Goal: Task Accomplishment & Management: Manage account settings

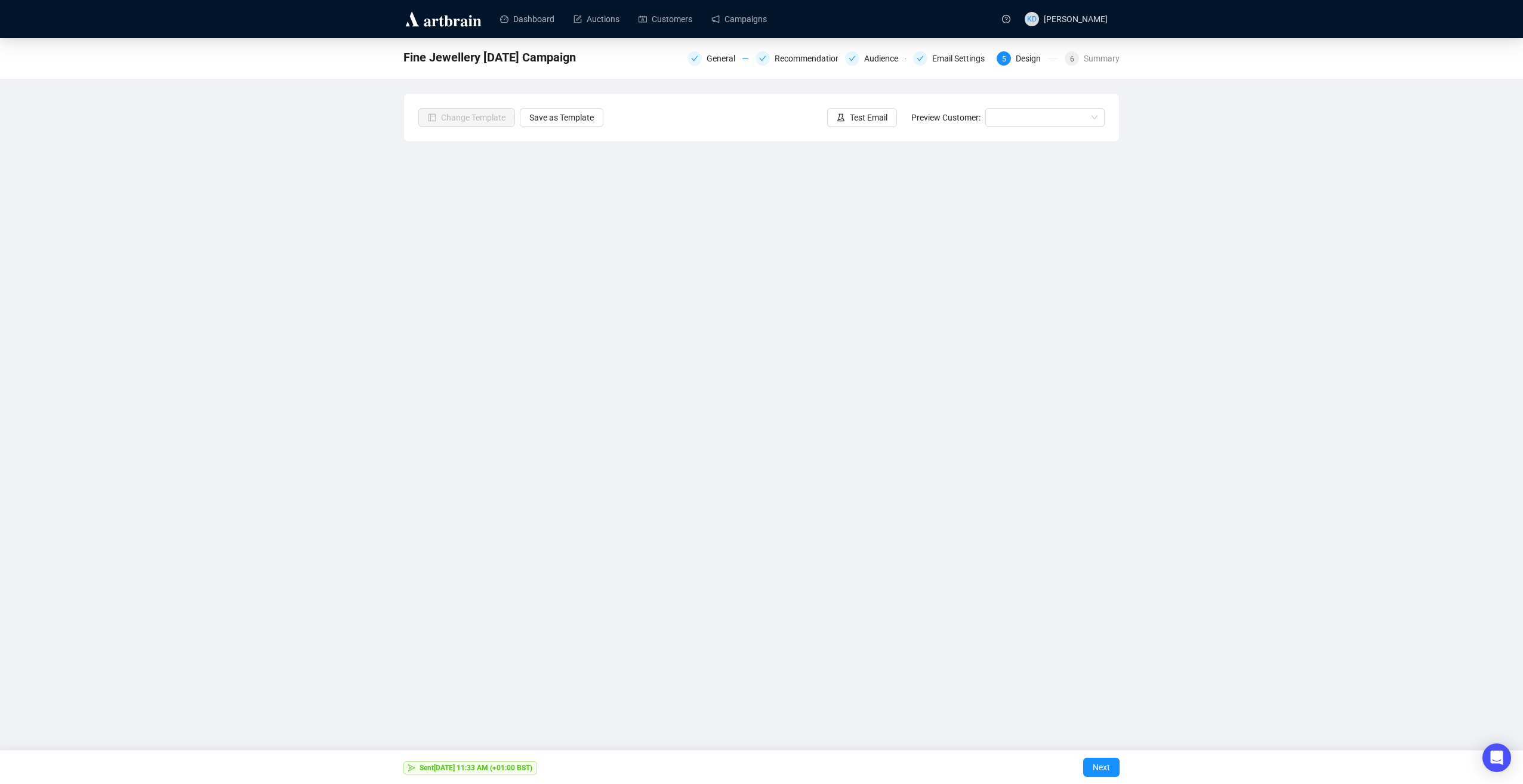
click at [468, 16] on img at bounding box center [443, 19] width 80 height 19
click at [612, 22] on link "Auctions" at bounding box center [597, 19] width 46 height 31
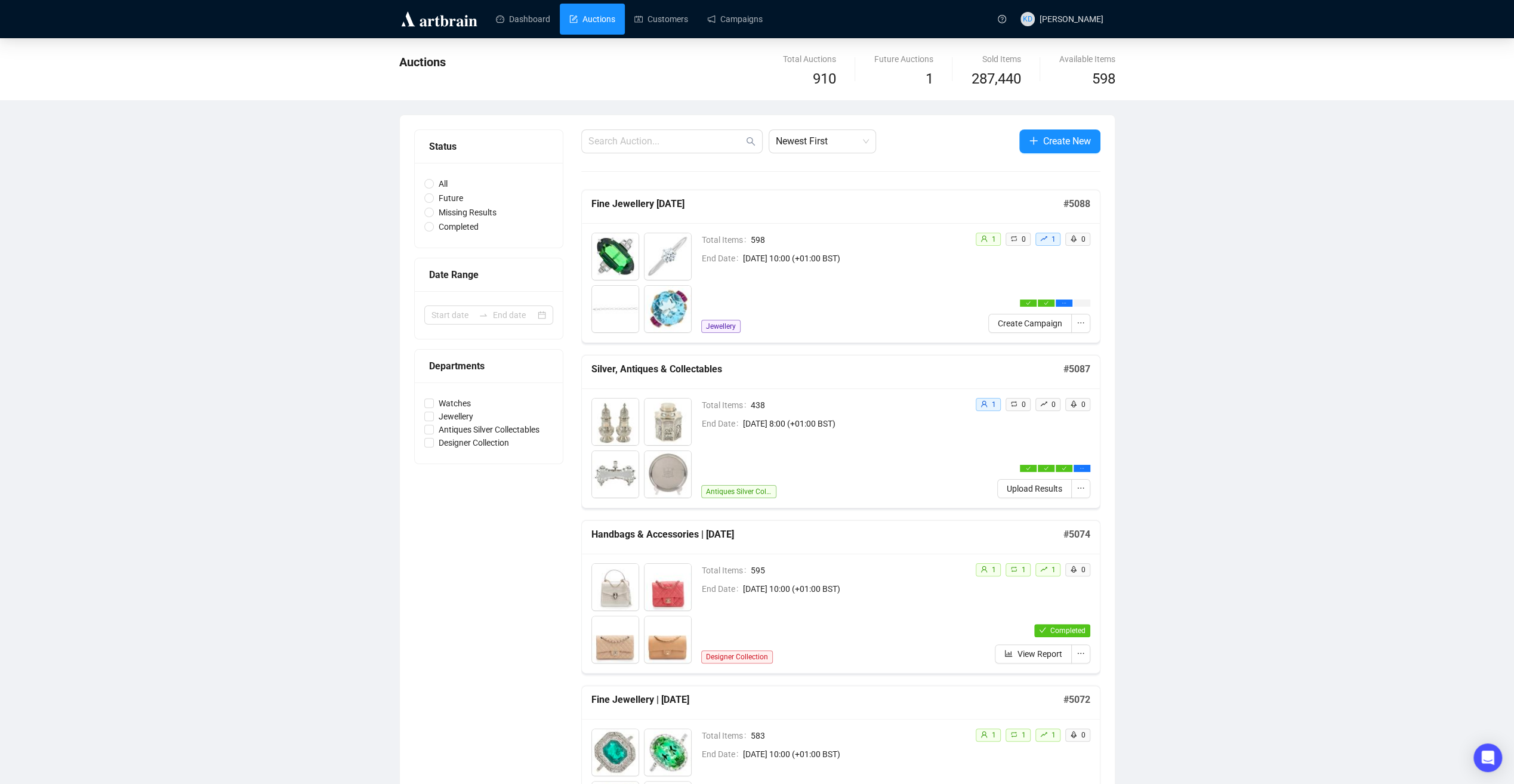
click at [679, 205] on h5 "Fine Jewellery [DATE]" at bounding box center [827, 203] width 472 height 14
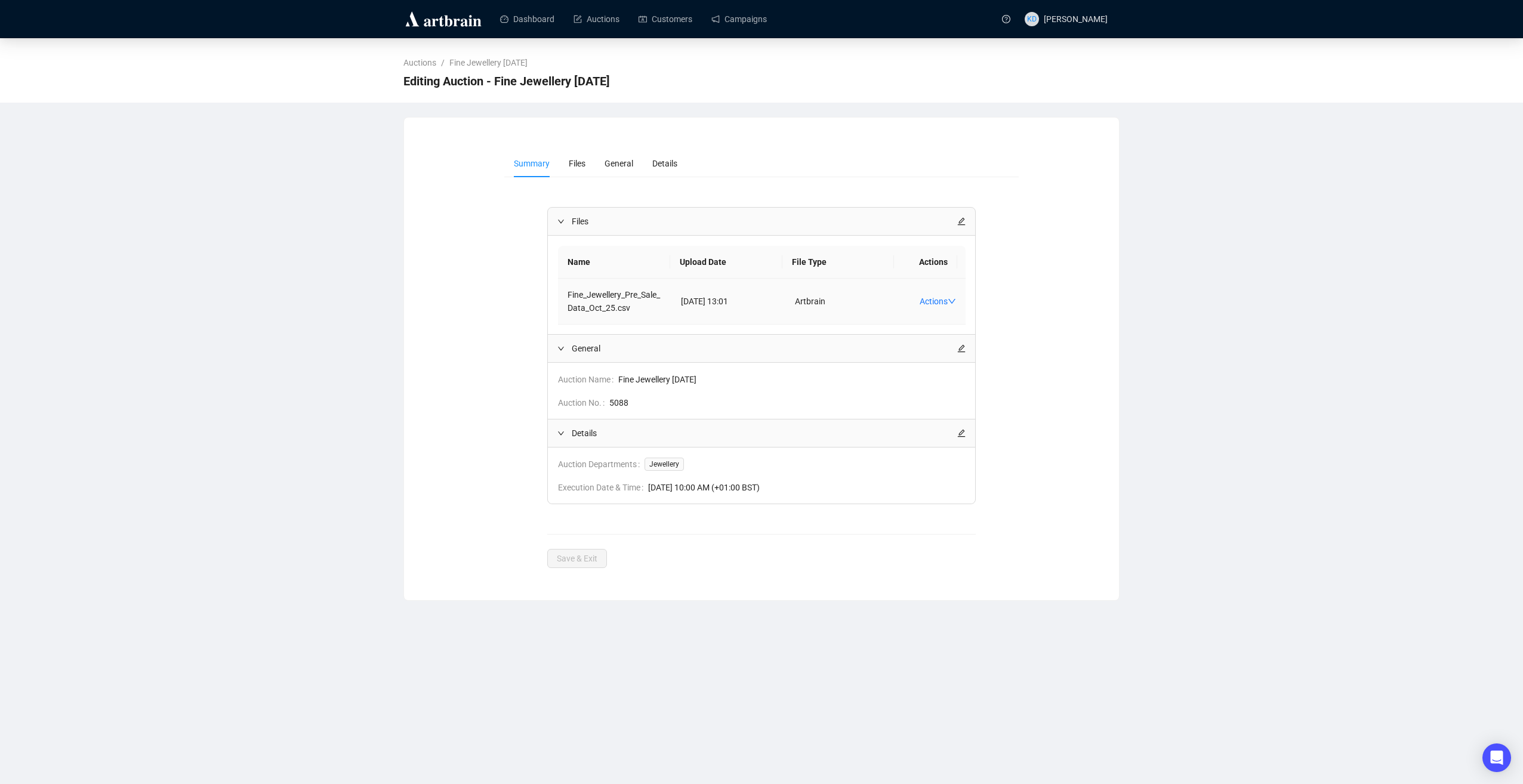
click at [877, 308] on td "Artbrain" at bounding box center [842, 302] width 114 height 46
click at [591, 307] on td "Fine_Jewellery_Pre_Sale_Data_Oct_25.csv" at bounding box center [614, 302] width 114 height 46
click at [585, 162] on li "Files" at bounding box center [577, 163] width 36 height 28
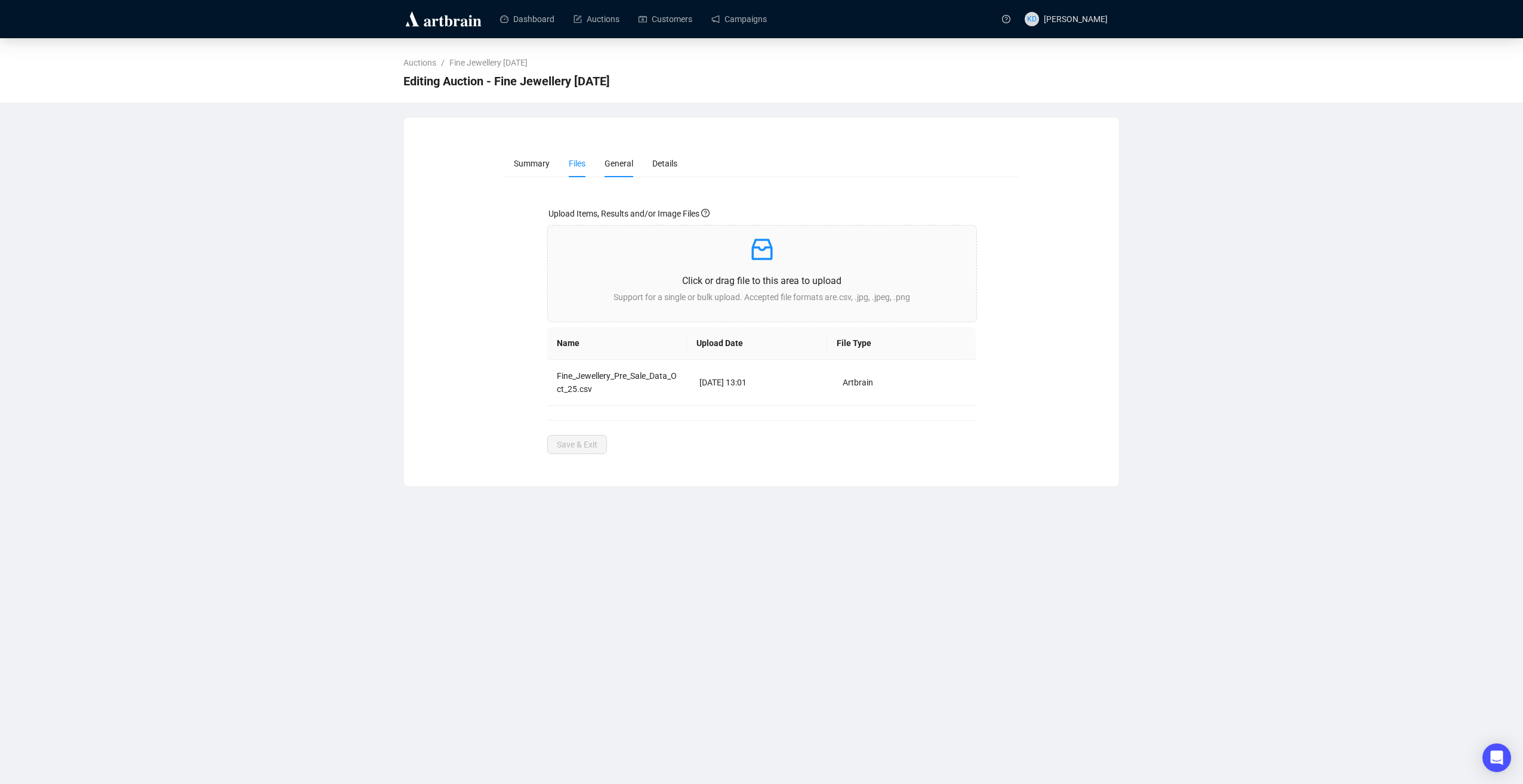
click at [606, 159] on span "General" at bounding box center [619, 163] width 28 height 10
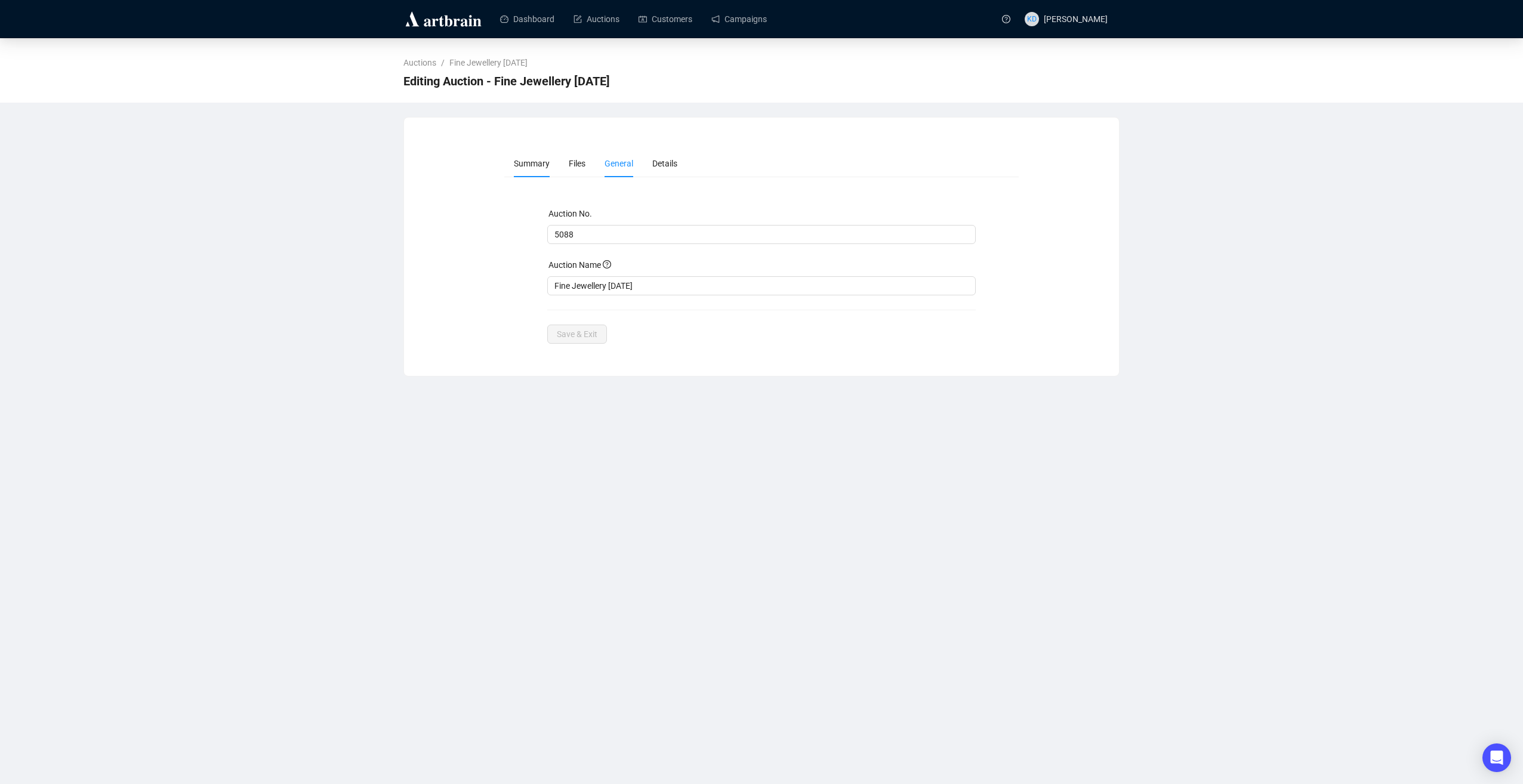
click at [538, 161] on span "Summary" at bounding box center [532, 163] width 36 height 10
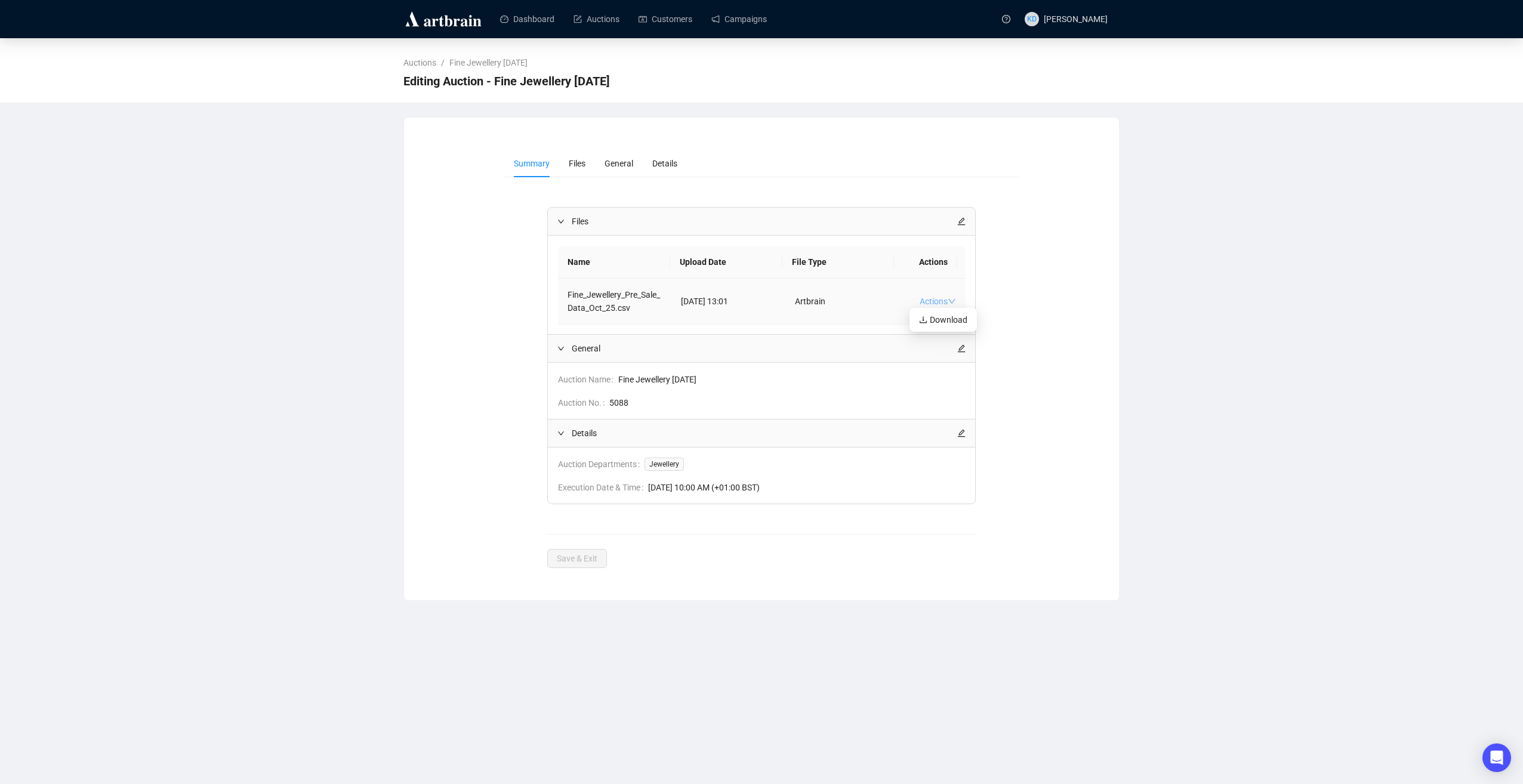
click at [922, 299] on link "Actions" at bounding box center [938, 301] width 36 height 10
click at [658, 160] on span "Details" at bounding box center [665, 163] width 25 height 10
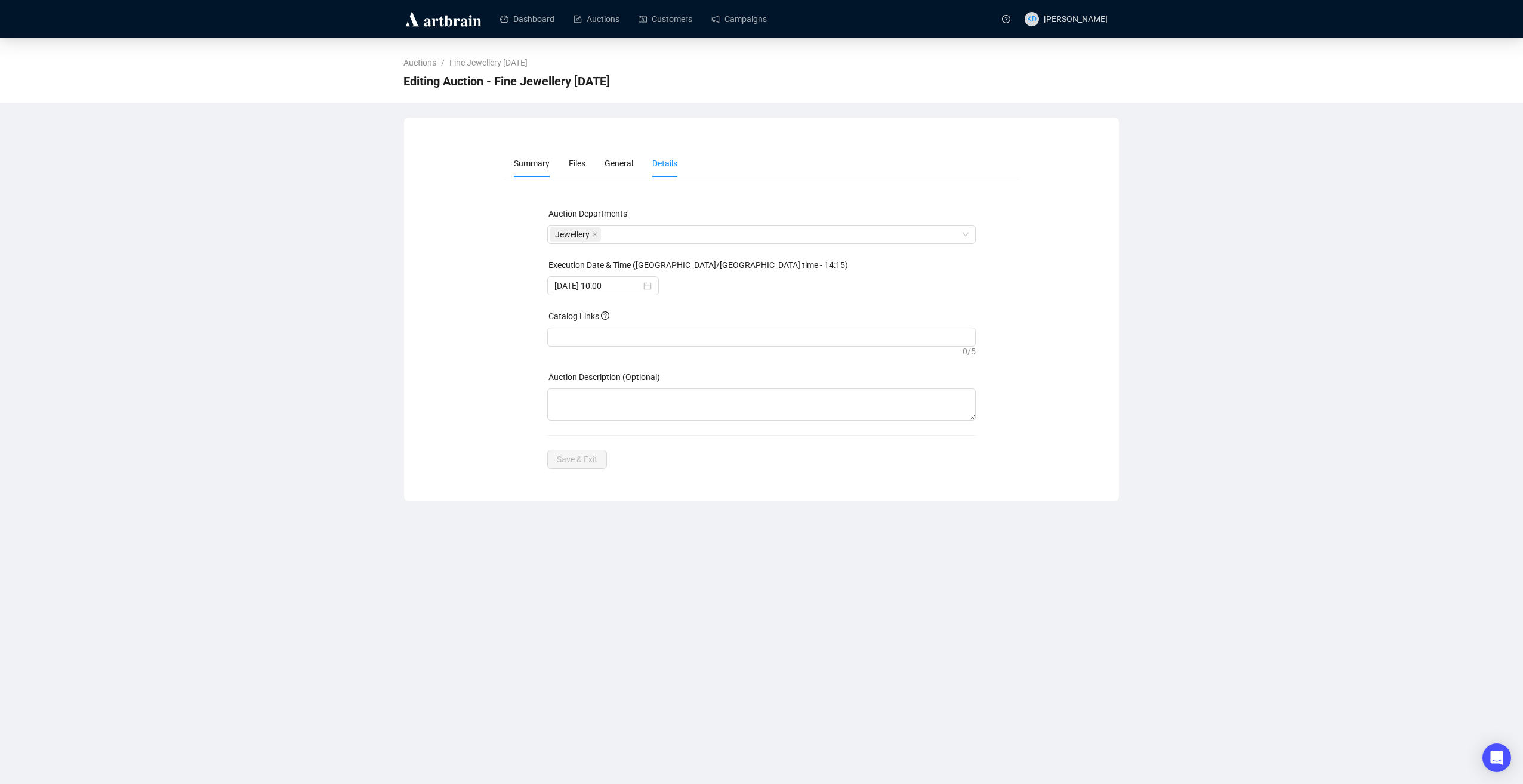
click at [527, 159] on span "Summary" at bounding box center [532, 163] width 36 height 10
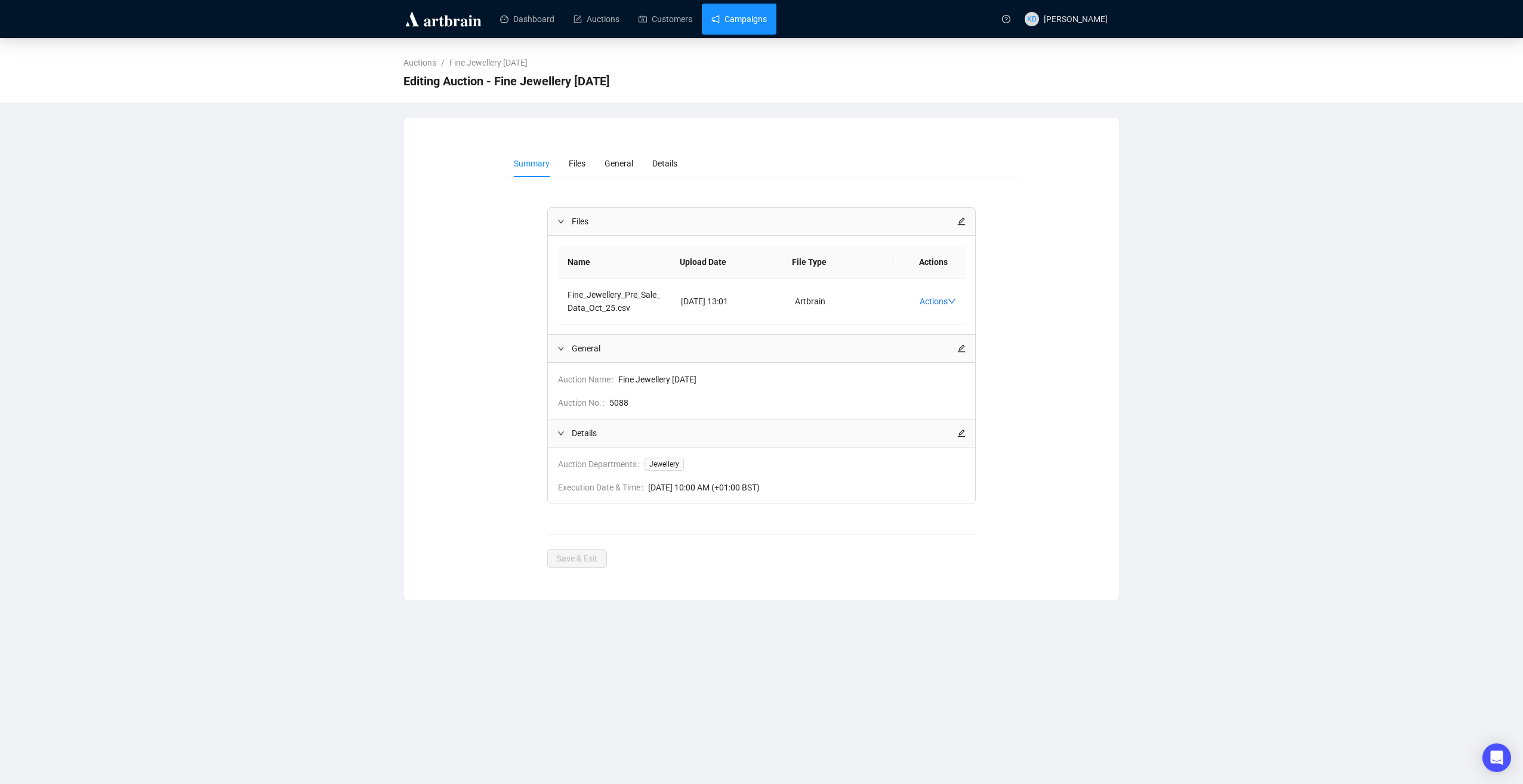
click at [722, 19] on link "Campaigns" at bounding box center [739, 19] width 56 height 31
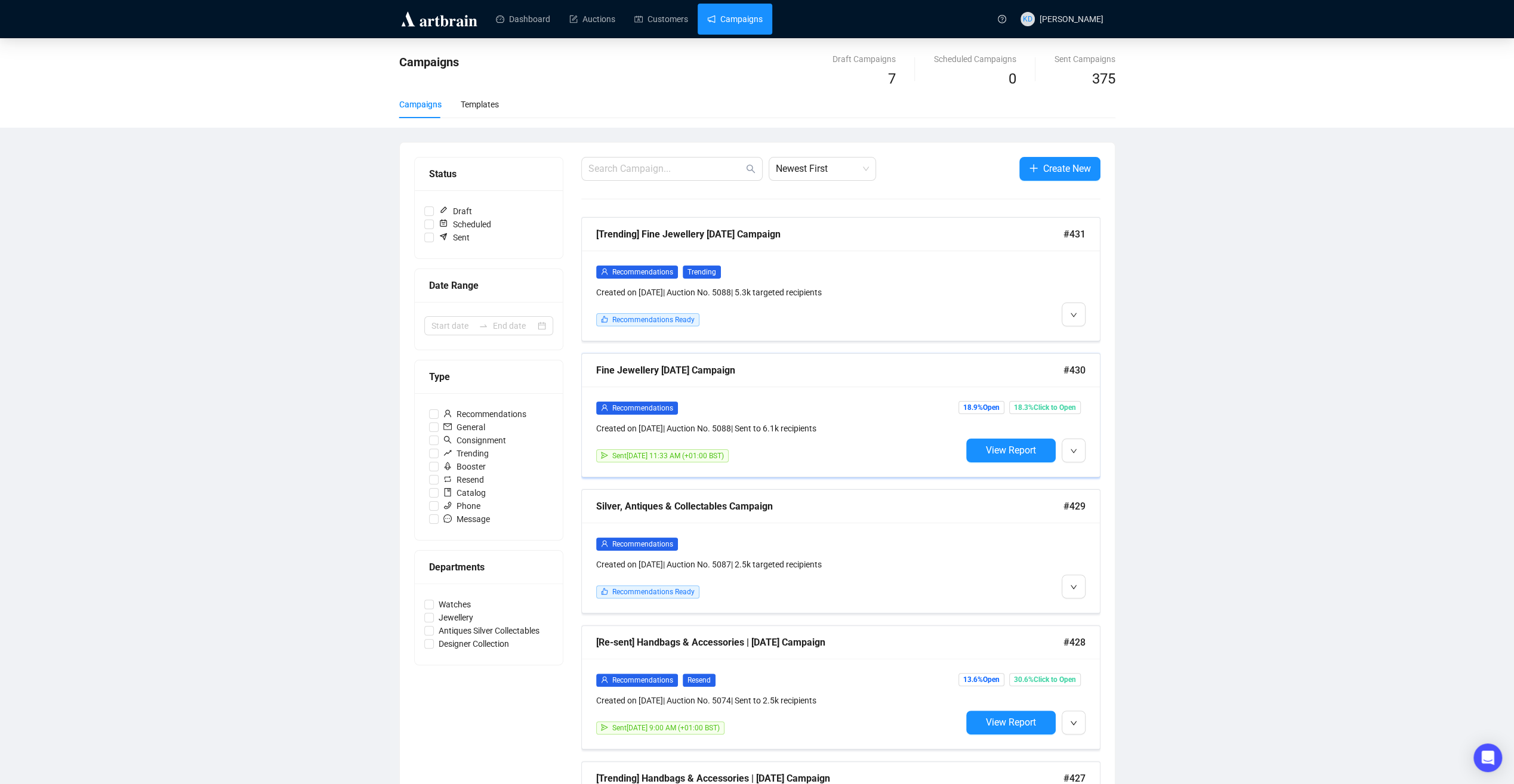
click at [734, 370] on div "Fine Jewellery [DATE] Campaign" at bounding box center [830, 370] width 468 height 15
click at [792, 235] on div "[Trending] Fine Jewellery [DATE] Campaign" at bounding box center [830, 235] width 468 height 15
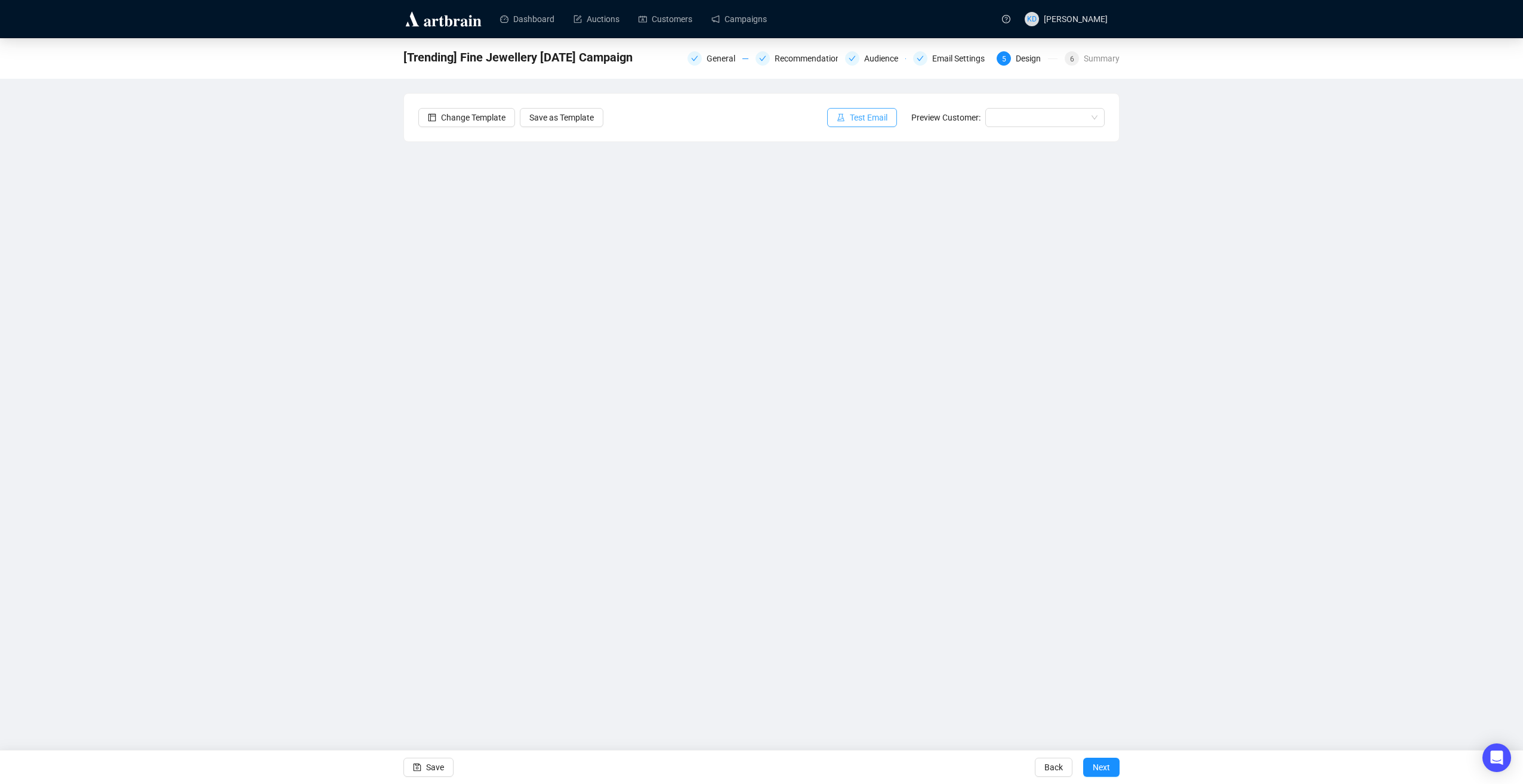
click at [868, 119] on span "Test Email" at bounding box center [868, 118] width 37 height 13
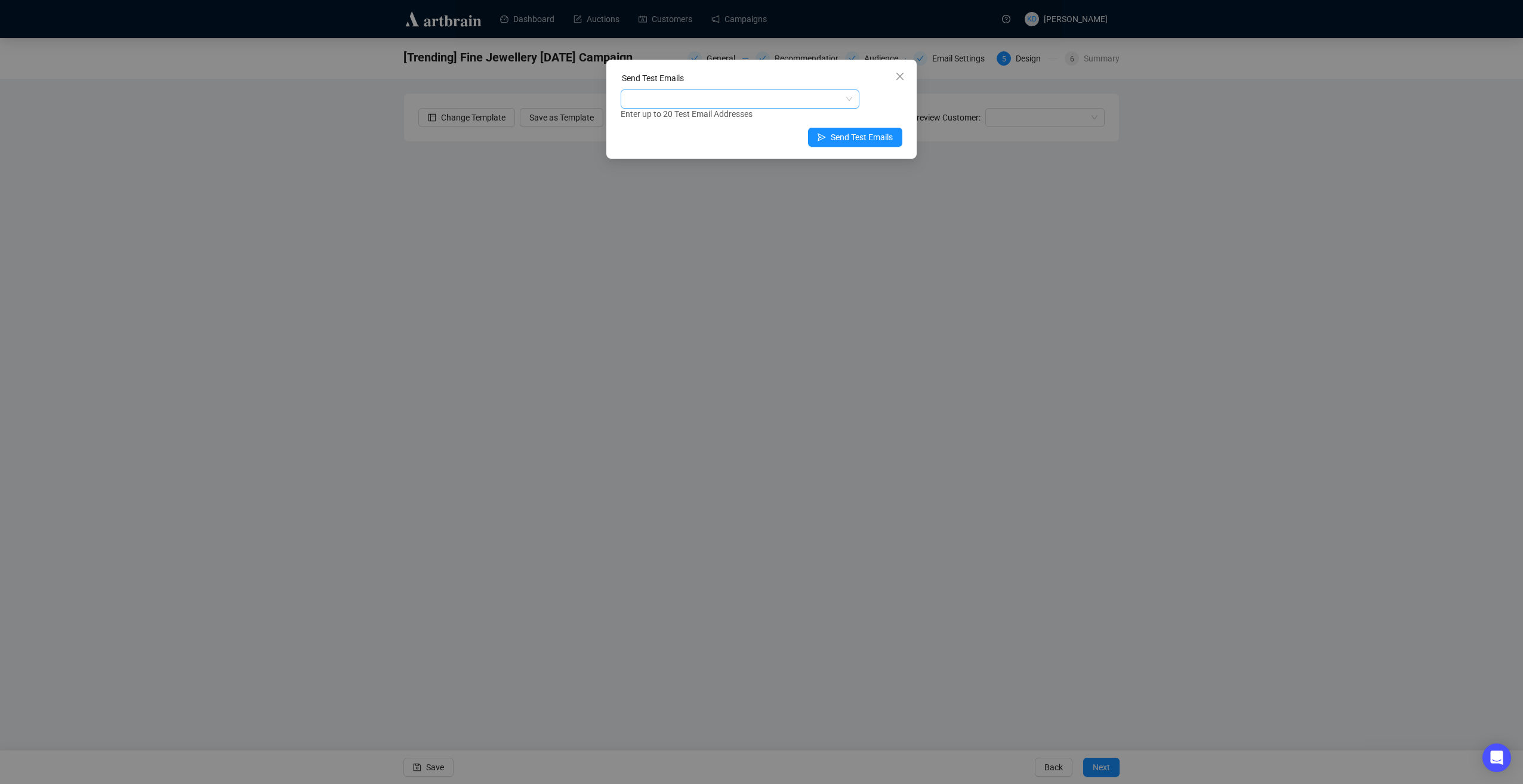
click at [721, 103] on div at bounding box center [734, 99] width 221 height 16
paste input "[PERSON_NAME][EMAIL_ADDRESS][DOMAIN_NAME]"
type input "[PERSON_NAME][EMAIL_ADDRESS][DOMAIN_NAME]"
click at [796, 118] on div "[PERSON_NAME][EMAIL_ADDRESS][DOMAIN_NAME]" at bounding box center [740, 122] width 220 height 13
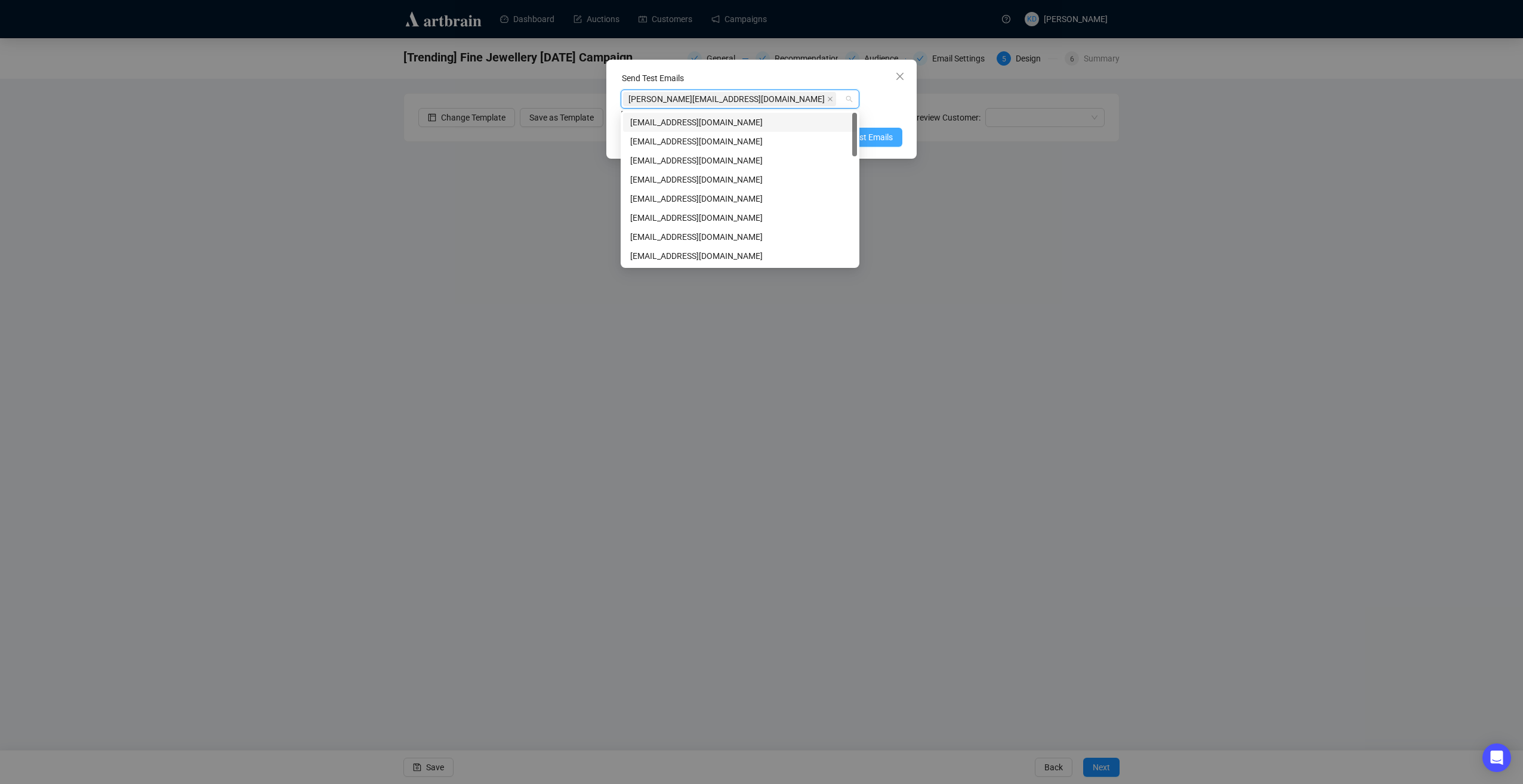
click at [878, 133] on span "Send Test Emails" at bounding box center [862, 138] width 62 height 13
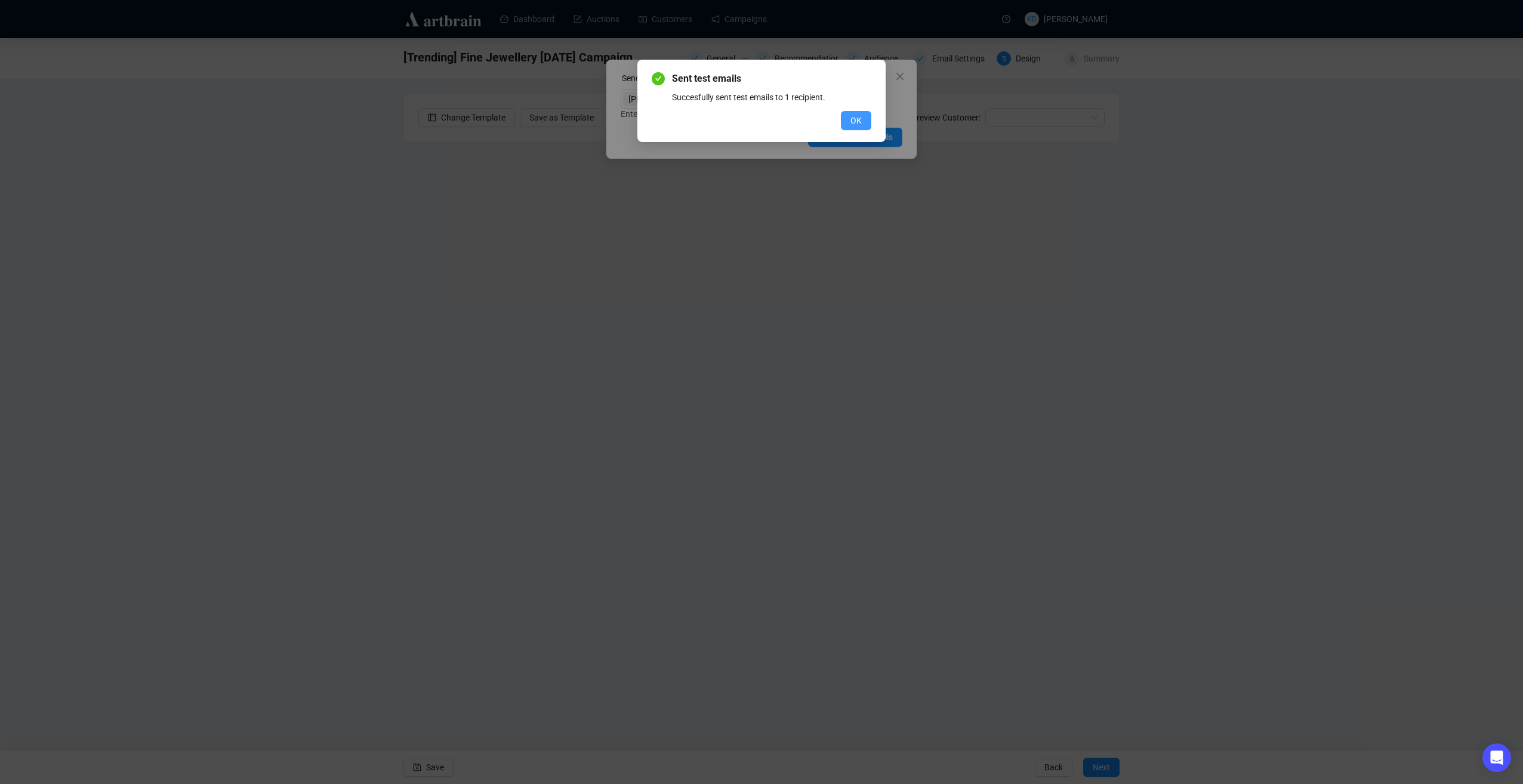
click at [859, 119] on span "OK" at bounding box center [856, 121] width 11 height 13
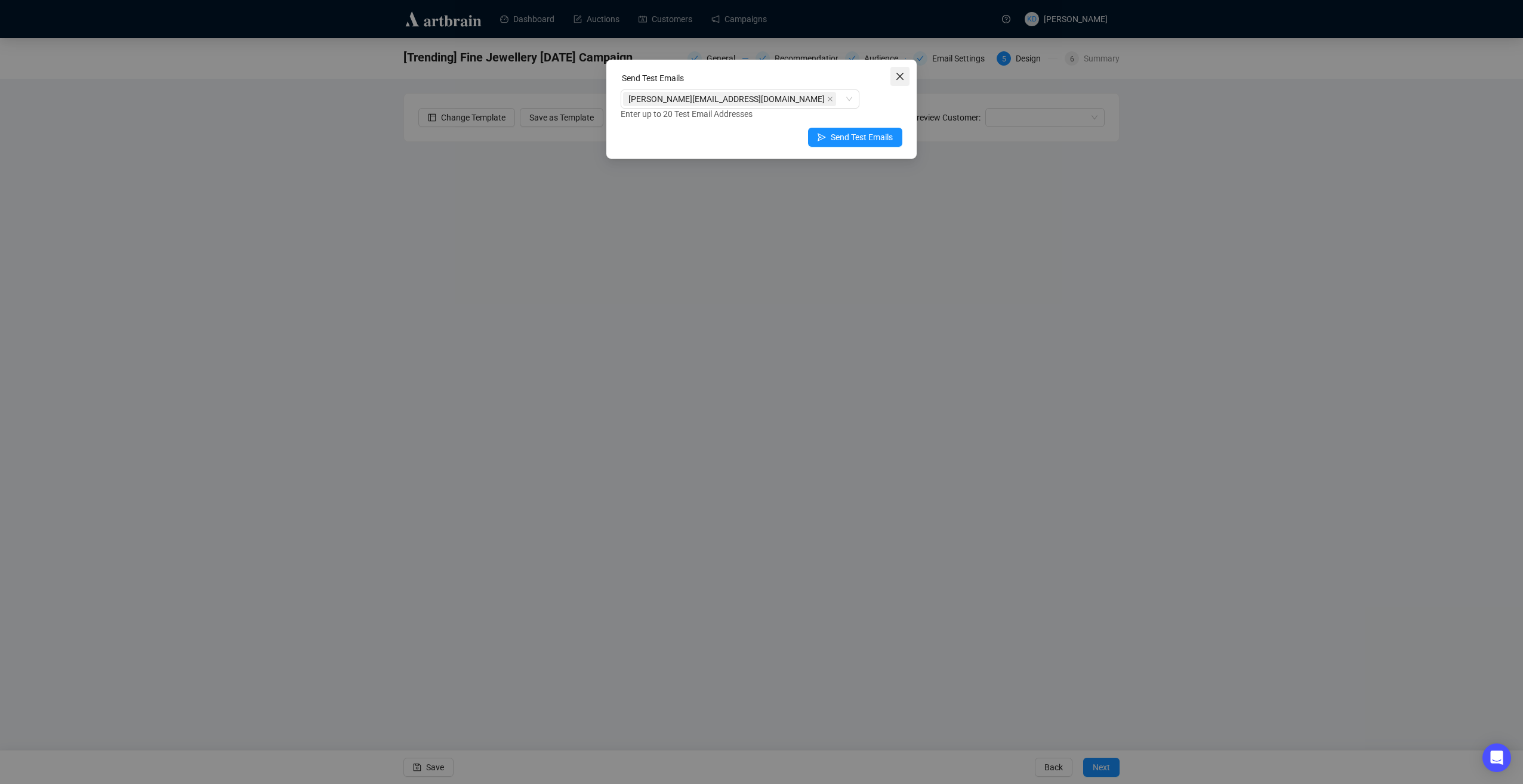
click at [907, 77] on span "Close" at bounding box center [900, 76] width 19 height 10
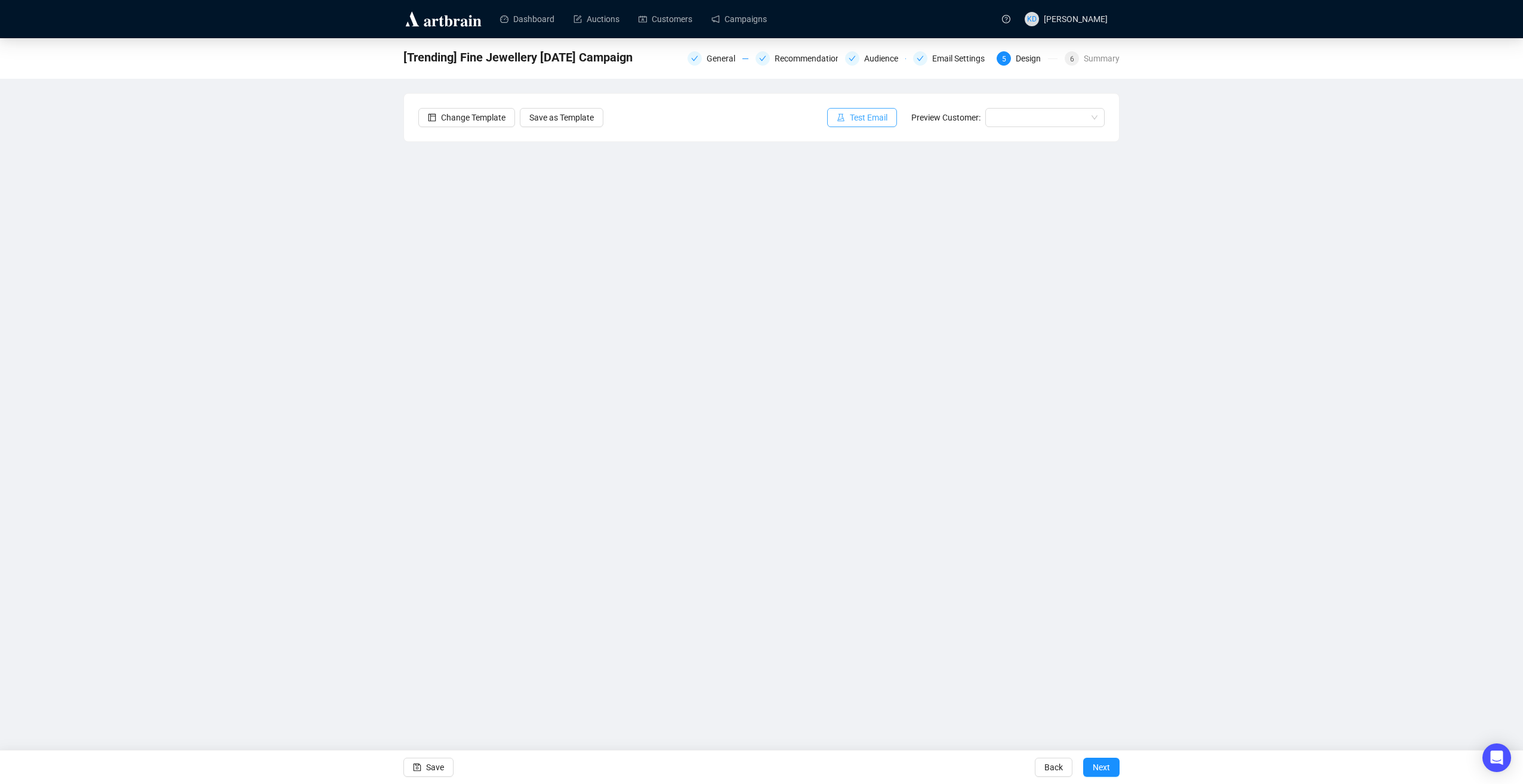
click at [888, 115] on span "Test Email" at bounding box center [868, 118] width 37 height 13
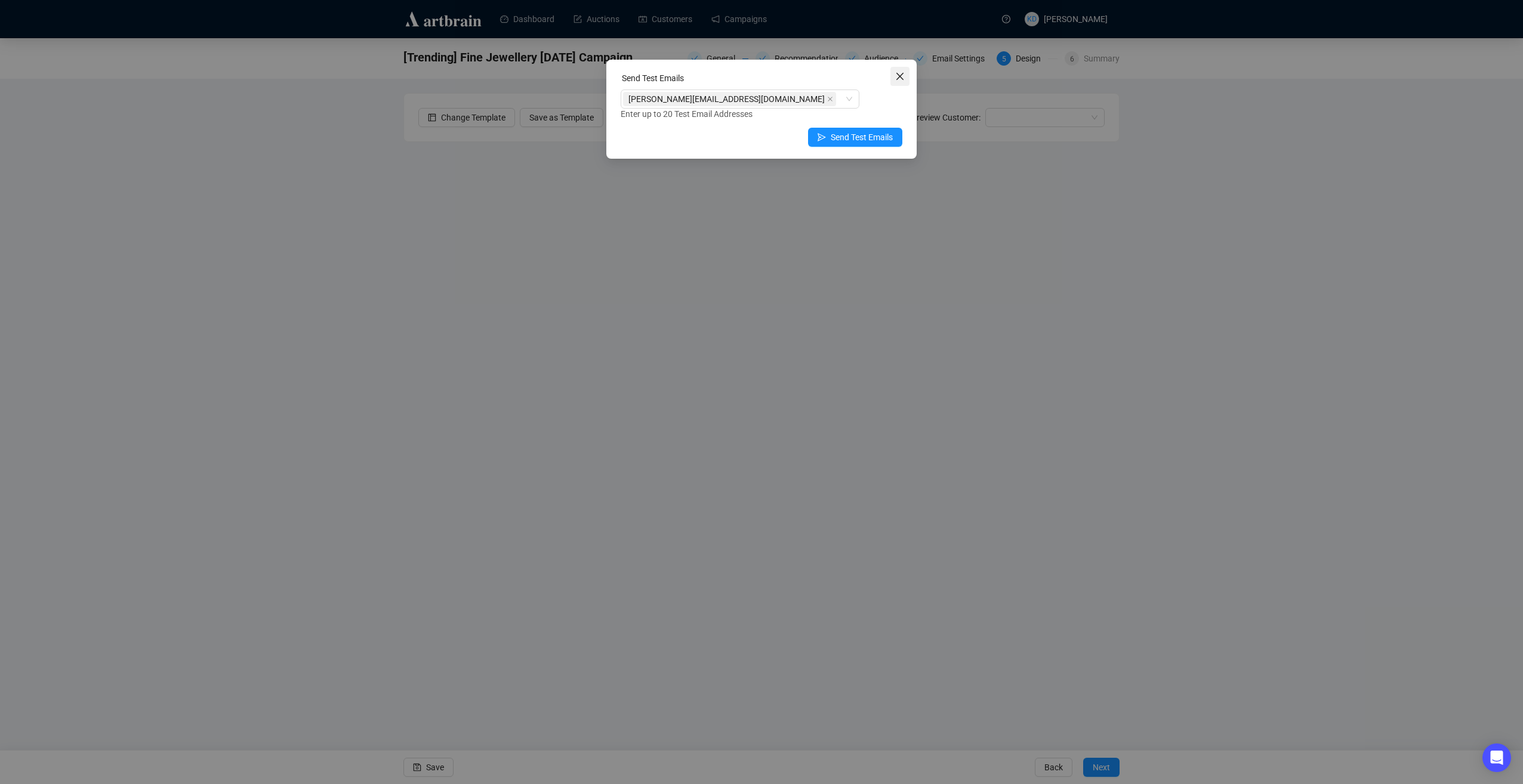
click at [900, 74] on icon "close" at bounding box center [900, 76] width 10 height 10
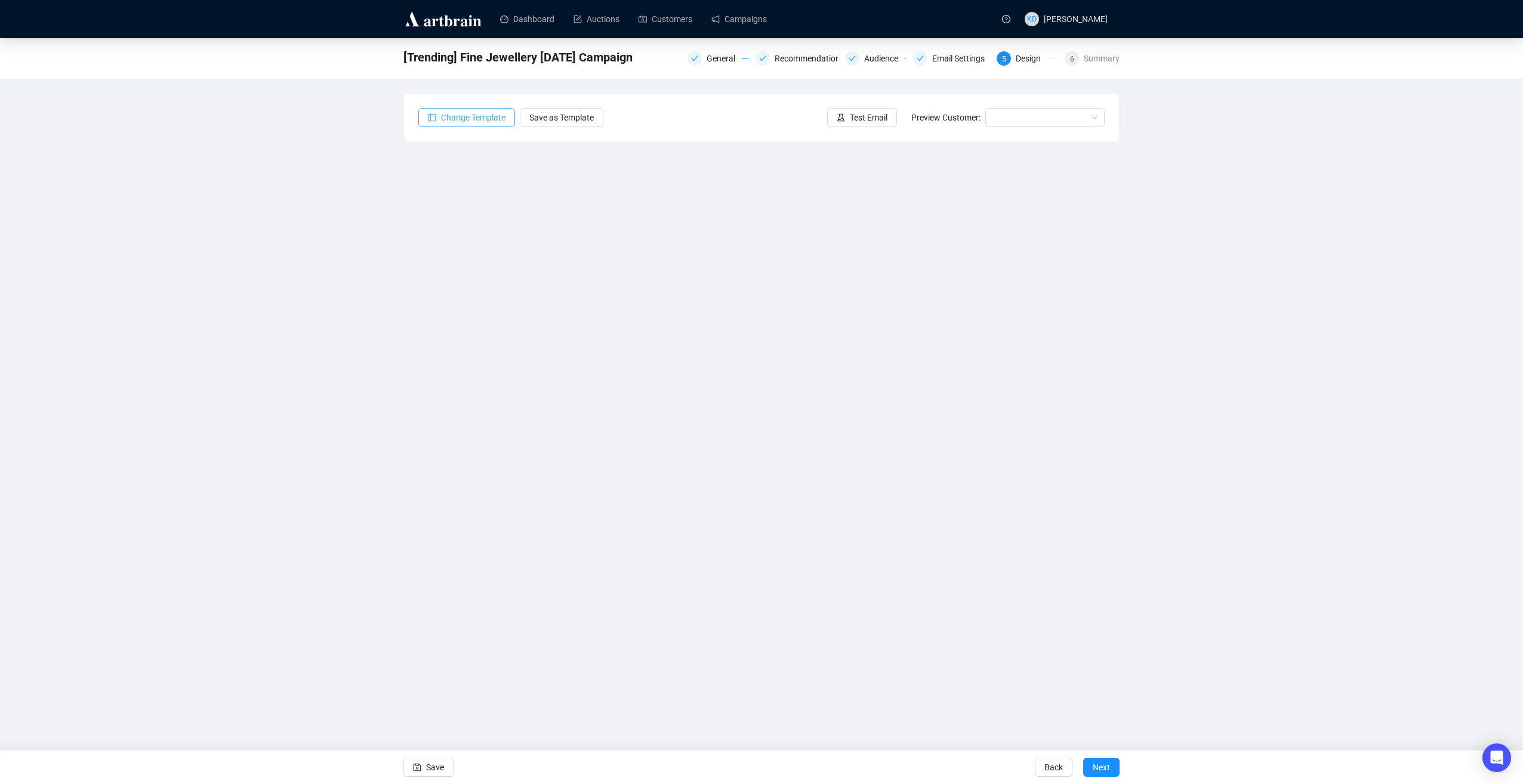
click at [493, 115] on span "Change Template" at bounding box center [473, 118] width 65 height 13
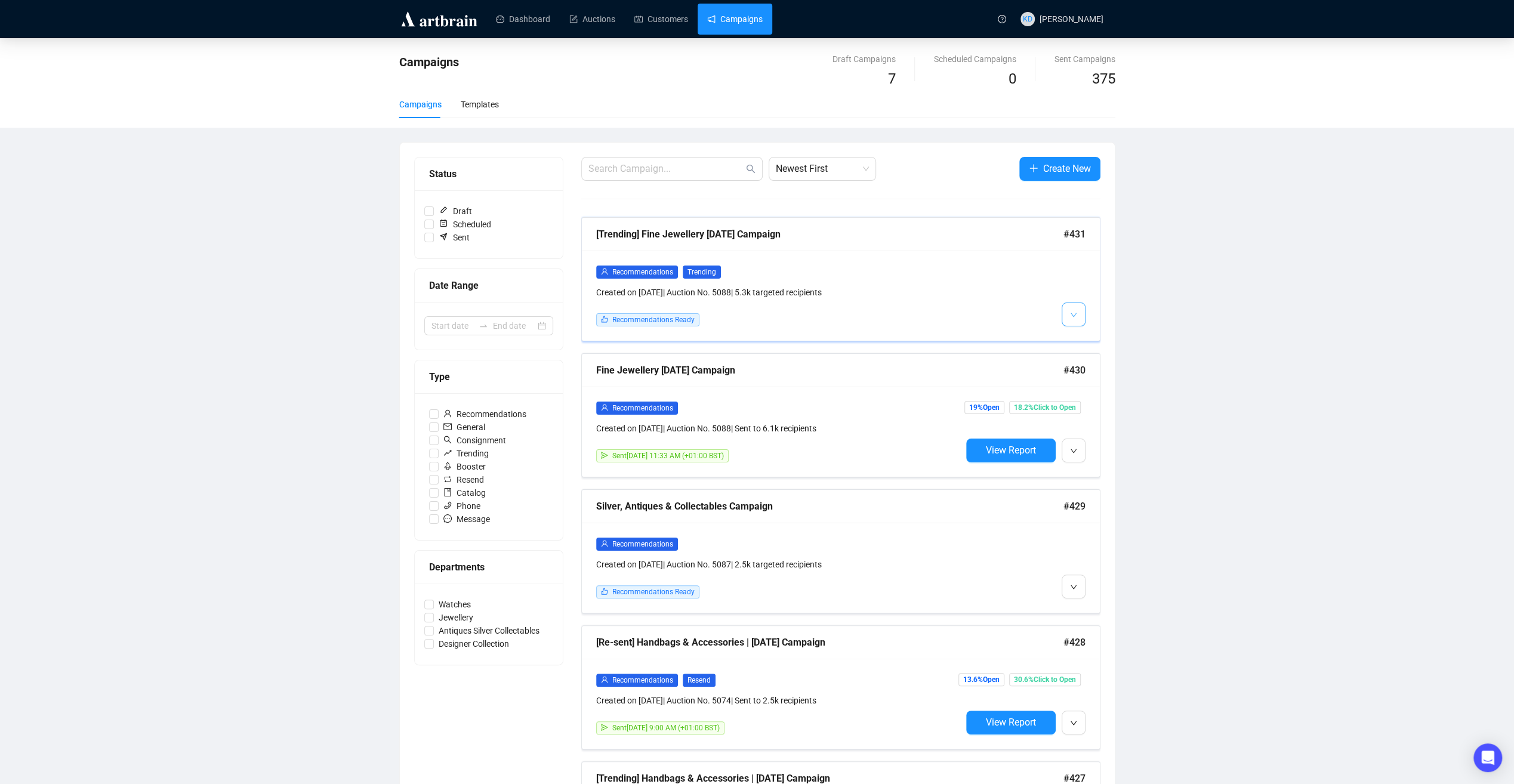
click at [1081, 307] on button "button" at bounding box center [1074, 314] width 24 height 24
click at [740, 308] on div "Recommendations Trending Created on [DATE] | Auction No. 5088 | 5.3k targeted r…" at bounding box center [779, 296] width 366 height 62
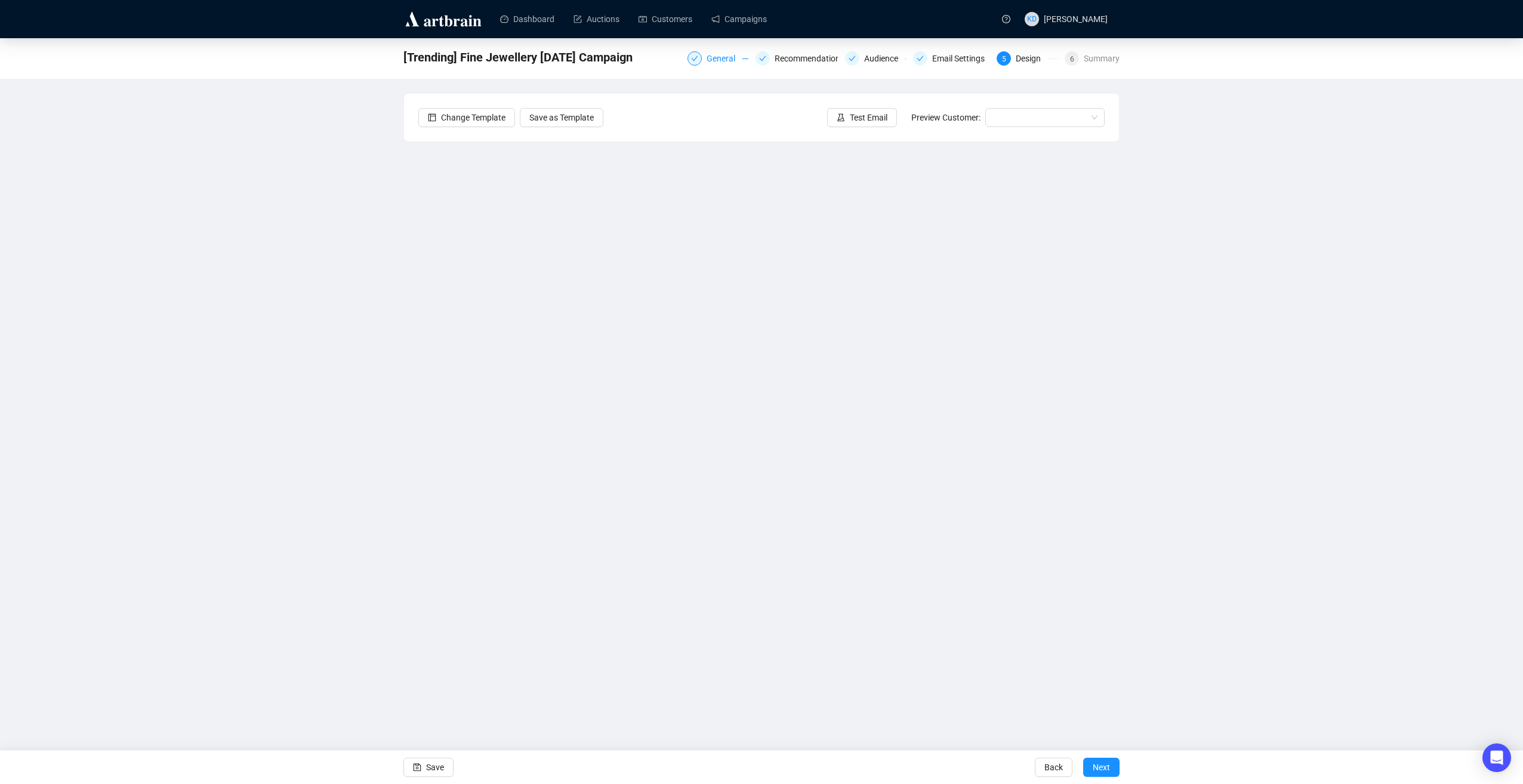
click at [725, 61] on div "General" at bounding box center [725, 58] width 36 height 14
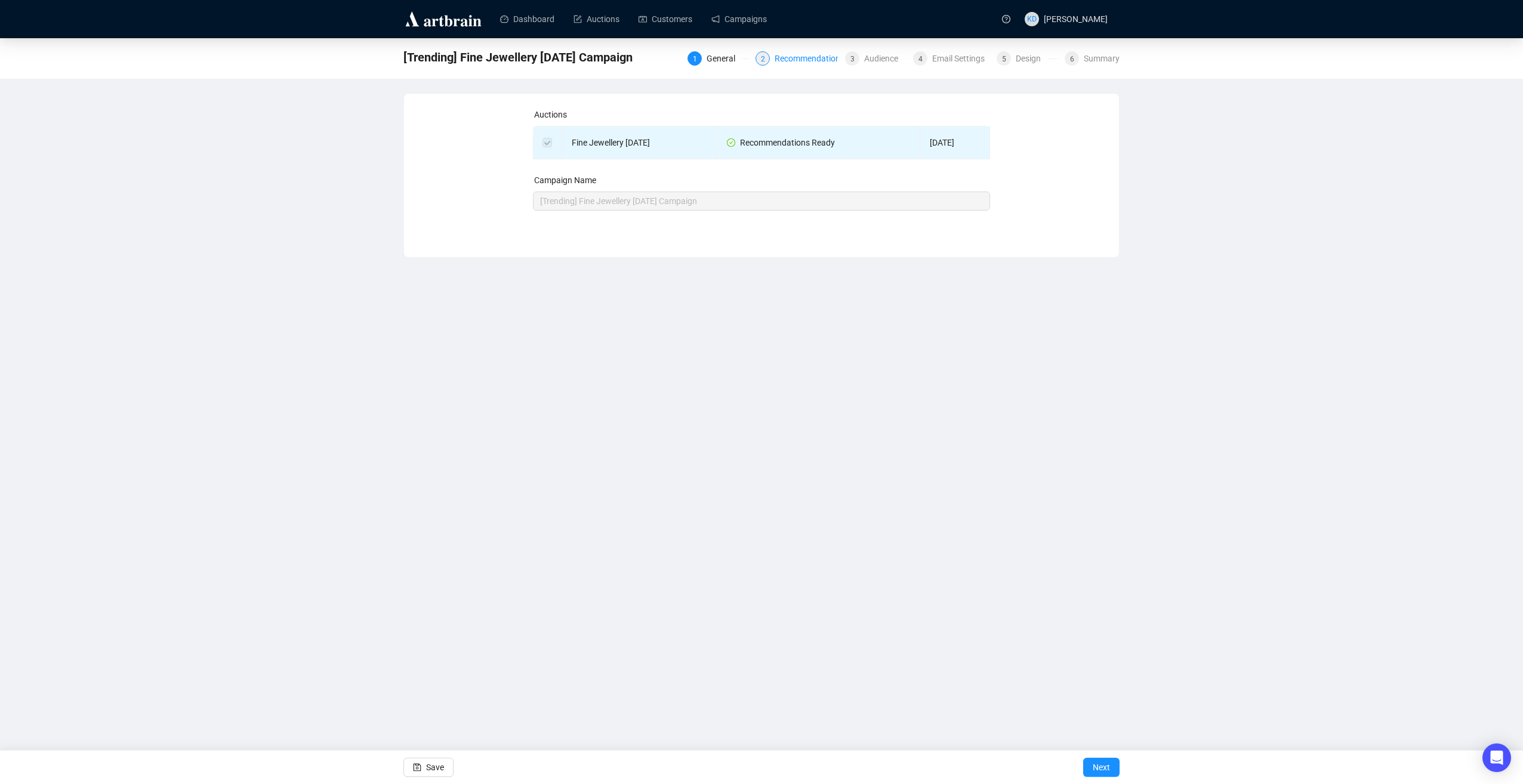
click at [795, 62] on div "Recommendations" at bounding box center [813, 58] width 77 height 14
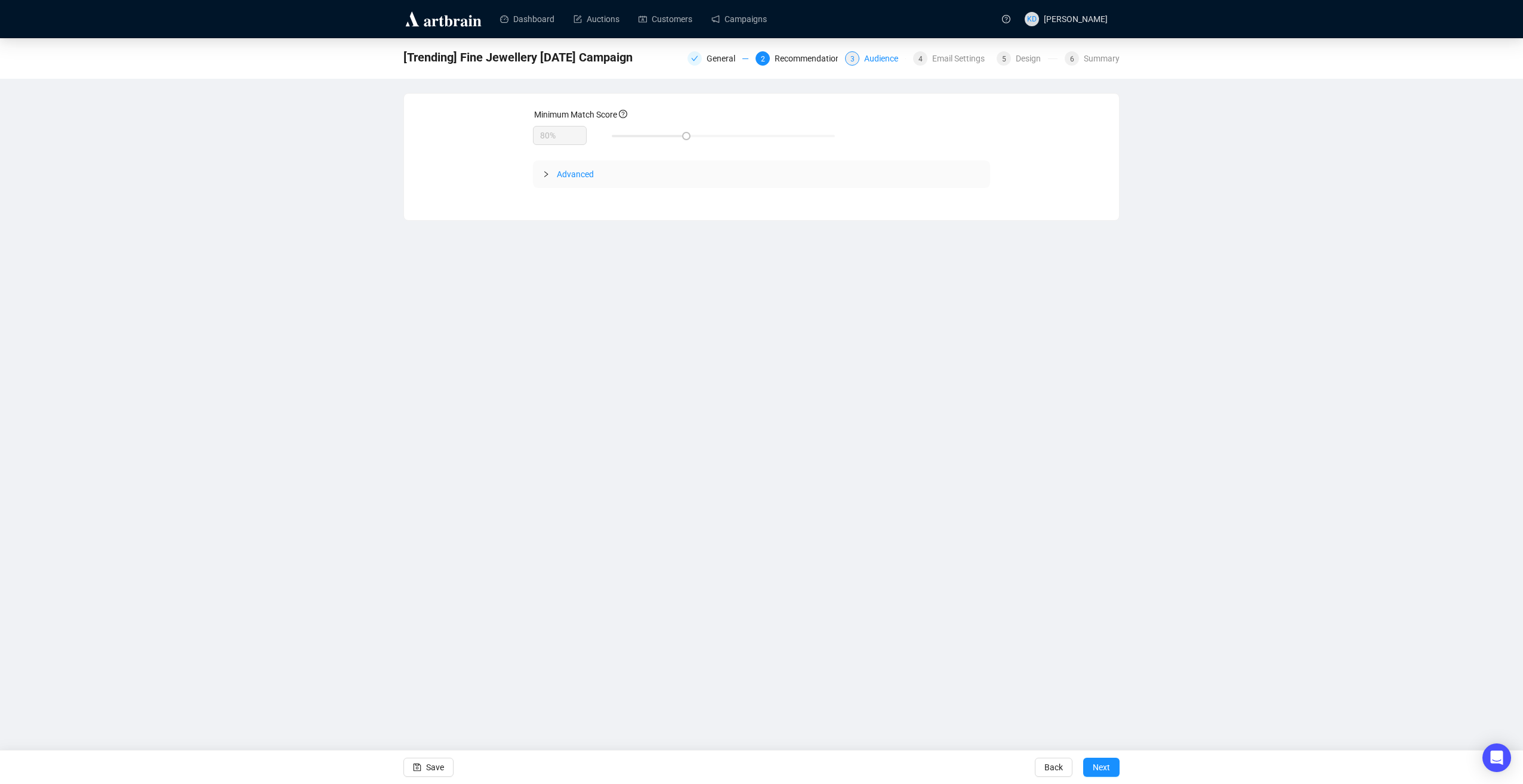
click at [871, 57] on div "Audience" at bounding box center [885, 58] width 41 height 14
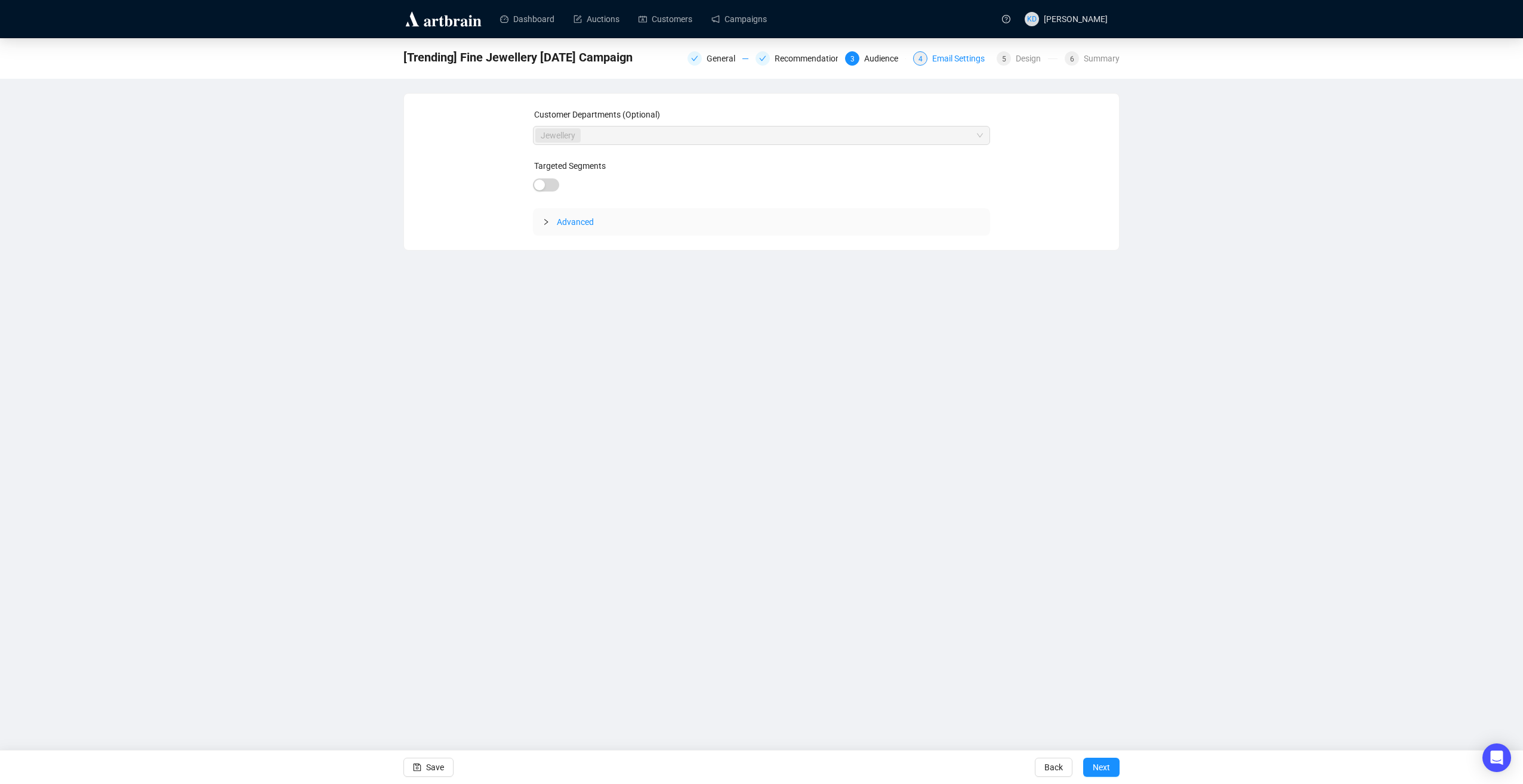
click at [953, 63] on div "Email Settings" at bounding box center [962, 58] width 60 height 14
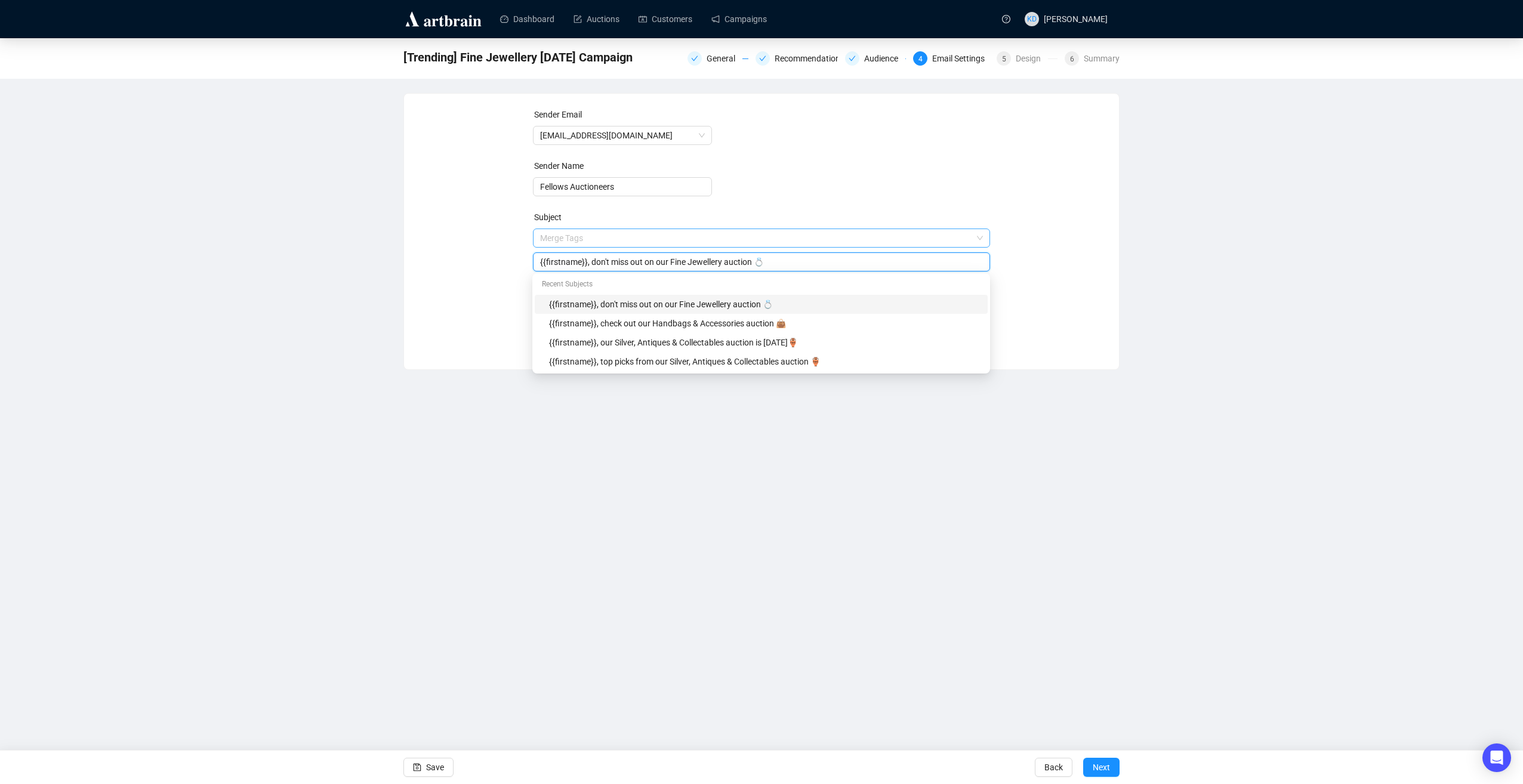
drag, startPoint x: 799, startPoint y: 236, endPoint x: 561, endPoint y: 241, distance: 238.1
click at [561, 241] on span "Merge Tags {{firstname}}, don't miss out on our Fine Jewellery auction 💍" at bounding box center [762, 249] width 458 height 34
click at [810, 263] on input "{{firstname}}, don't miss out on our Fine Jewellery auction 💍" at bounding box center [762, 262] width 444 height 13
drag, startPoint x: 772, startPoint y: 263, endPoint x: 506, endPoint y: 263, distance: 266.0
click at [506, 263] on div "Sender Email [EMAIL_ADDRESS][DOMAIN_NAME] Sender Name Fellows Auctioneers Subje…" at bounding box center [762, 223] width 687 height 229
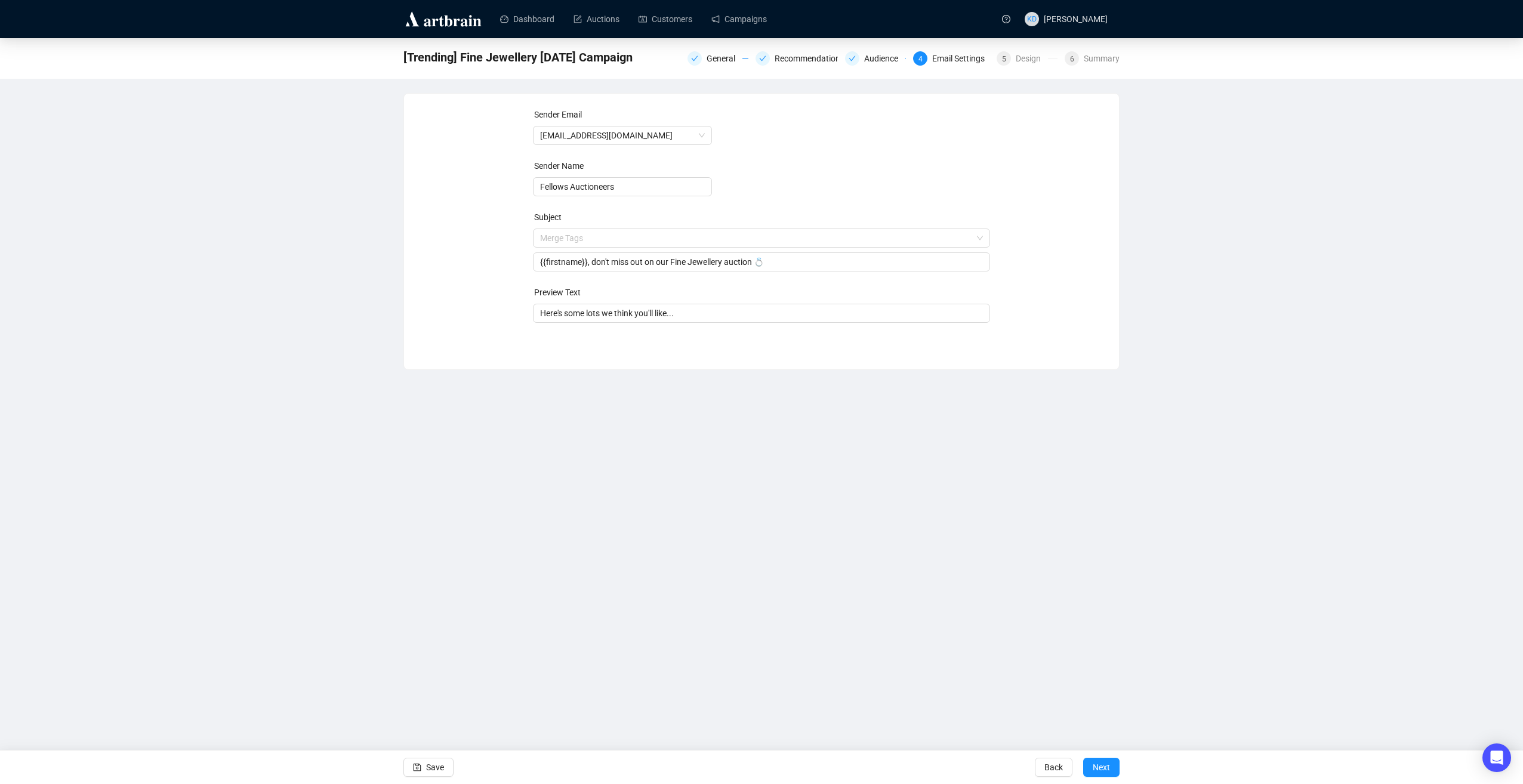
click at [700, 500] on div "Dashboard Auctions Customers Campaigns KD [PERSON_NAME] [Trending] Fine Jewelle…" at bounding box center [761, 392] width 1523 height 784
